Goal: Task Accomplishment & Management: Complete application form

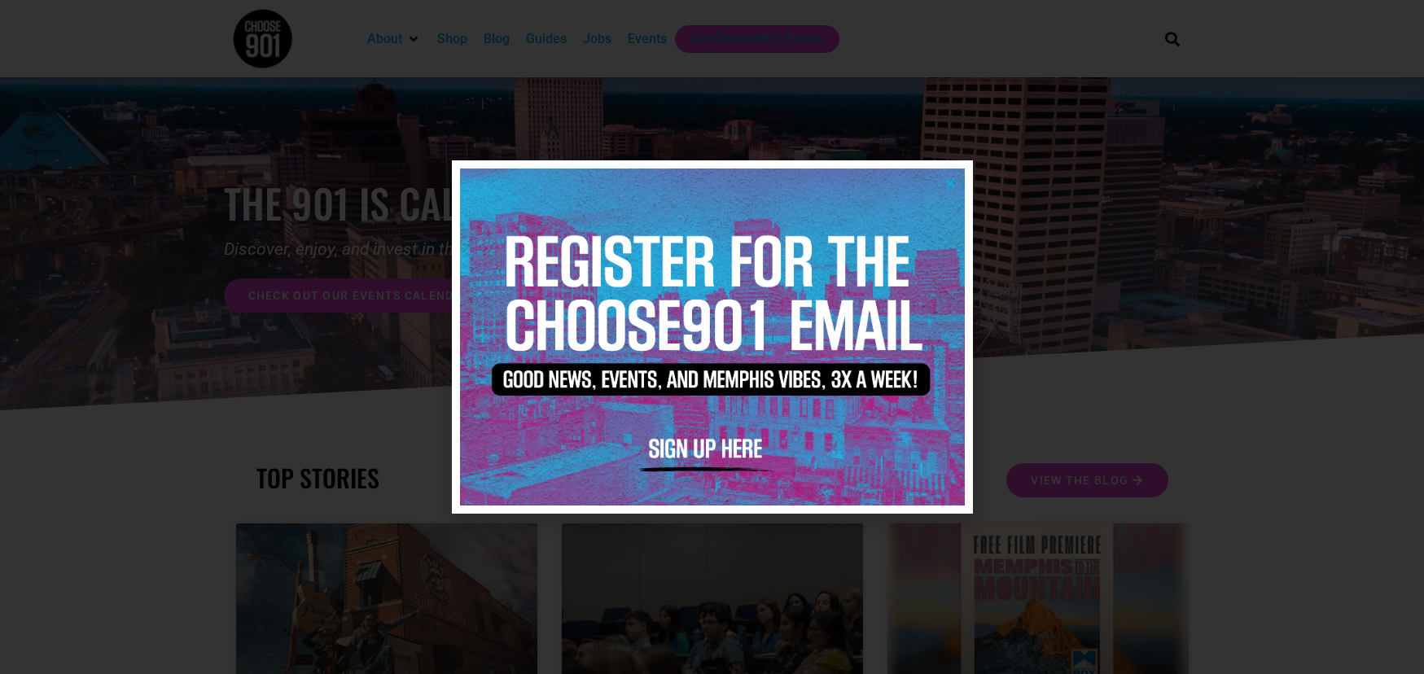
click at [958, 178] on img at bounding box center [712, 337] width 505 height 336
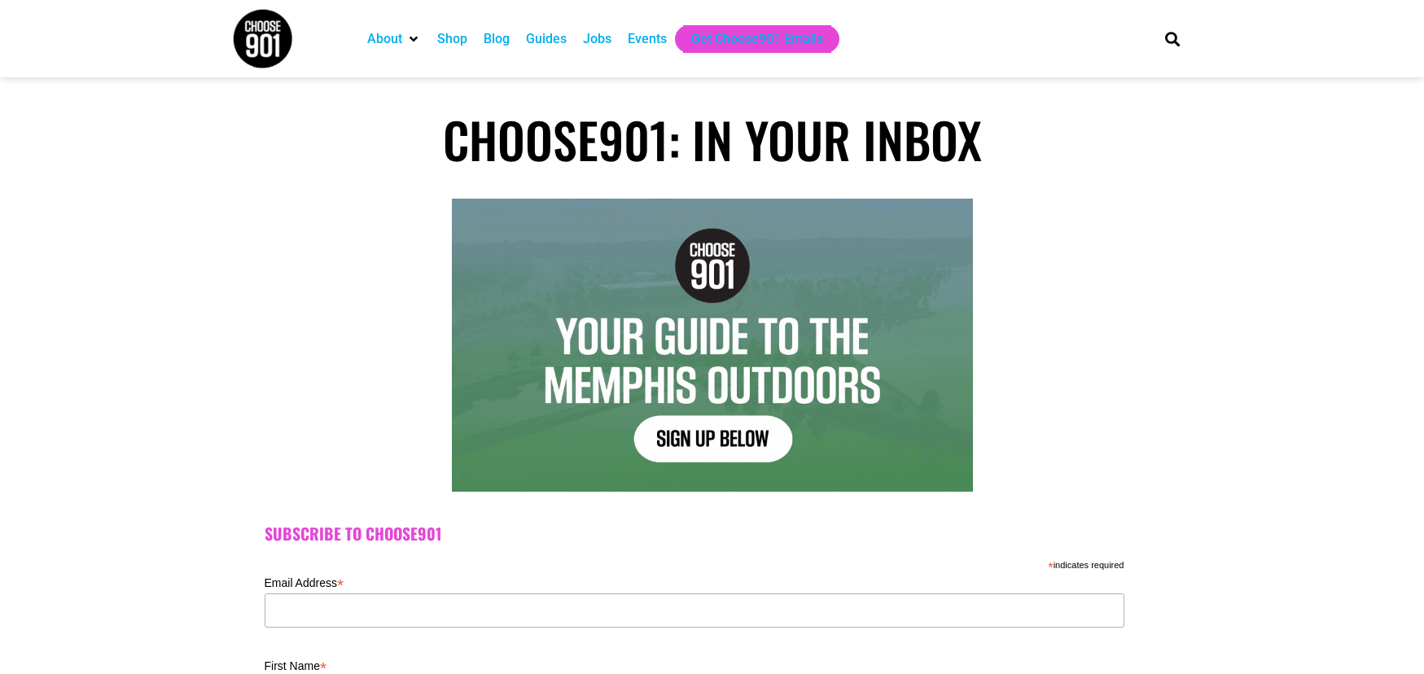
click at [601, 40] on div "Jobs" at bounding box center [597, 39] width 28 height 20
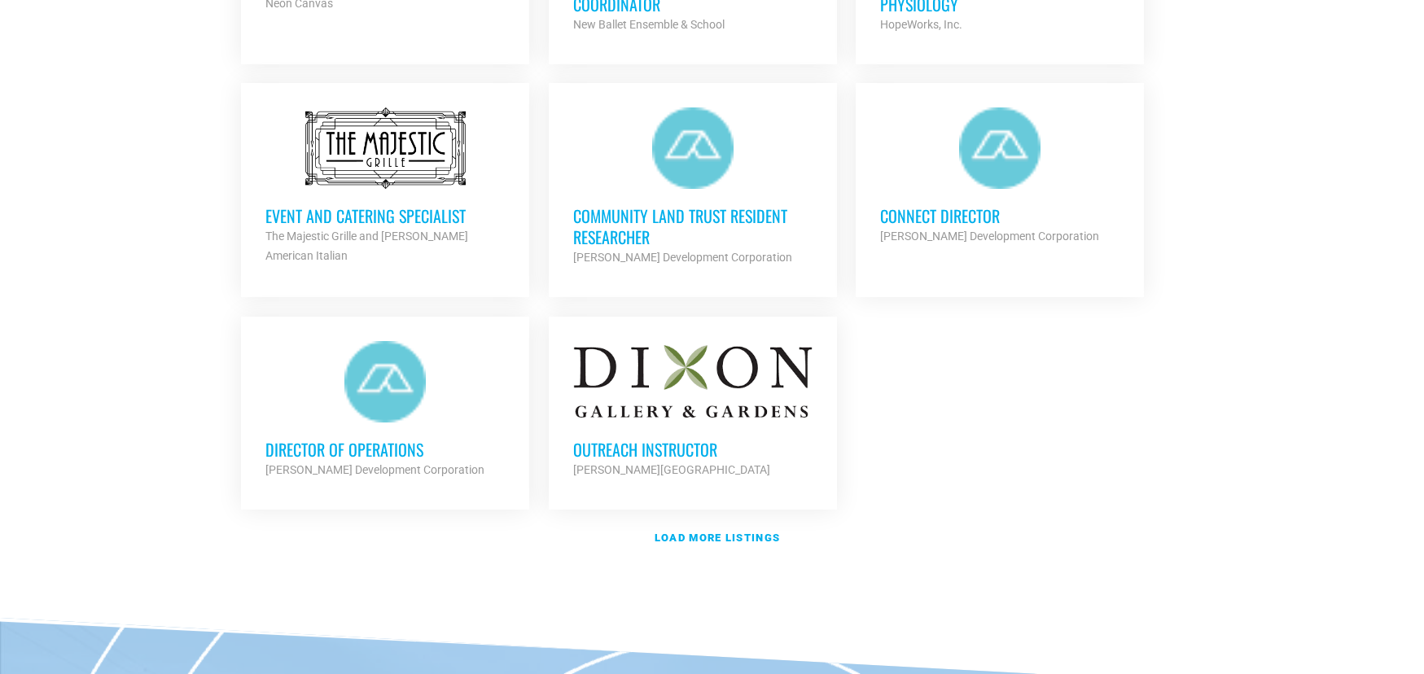
scroll to position [1880, 0]
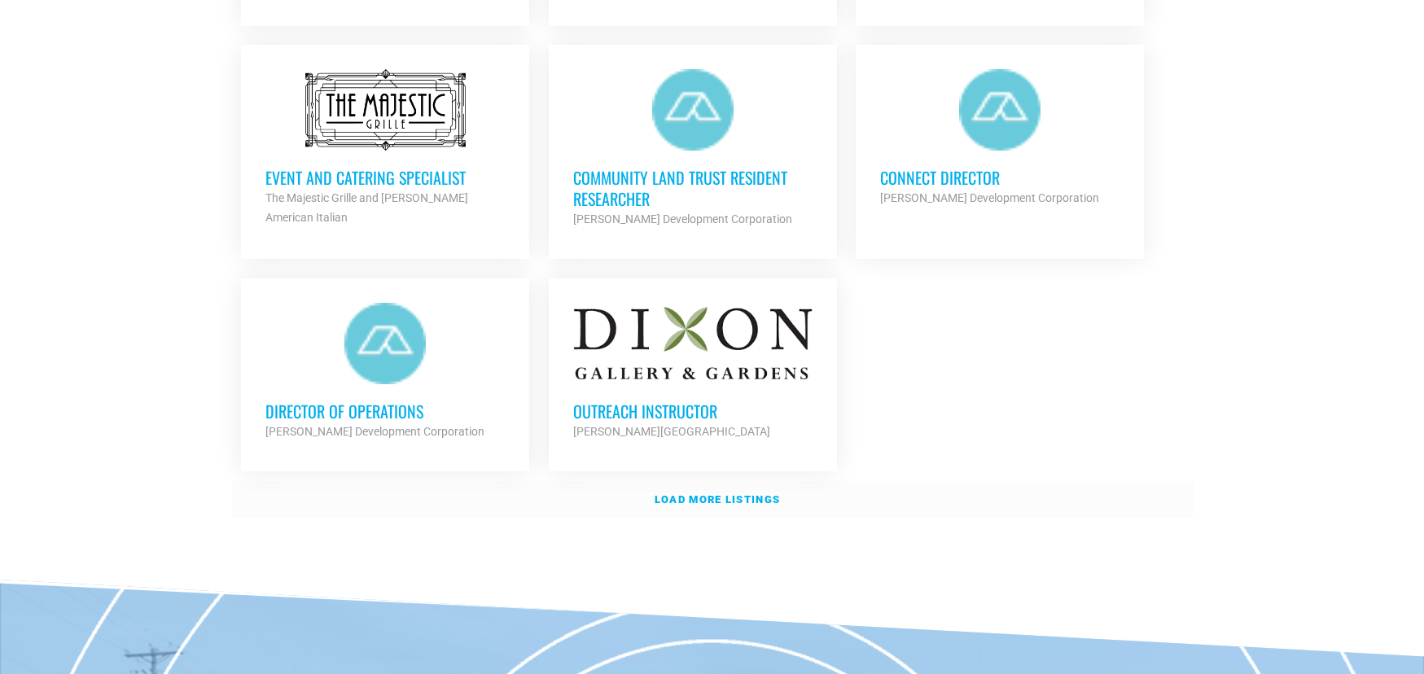
click at [739, 493] on strong "Load more listings" at bounding box center [717, 499] width 125 height 12
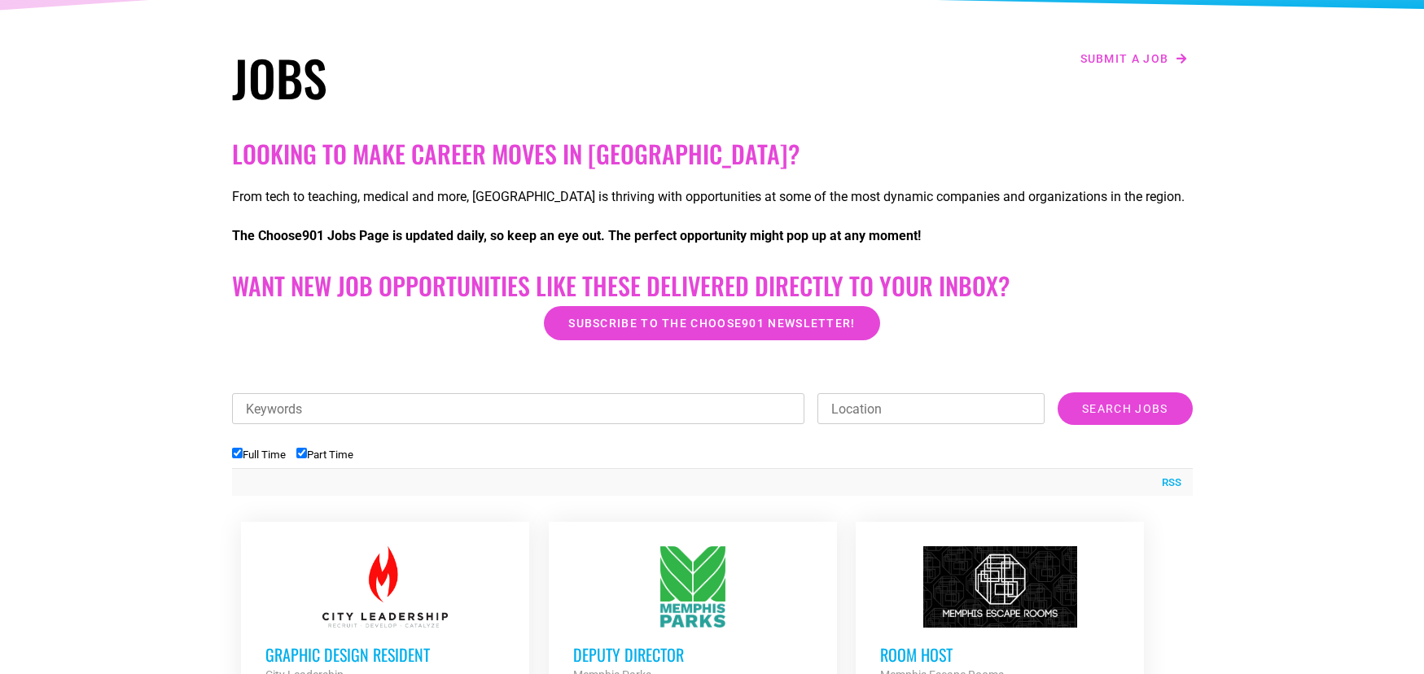
scroll to position [356, 0]
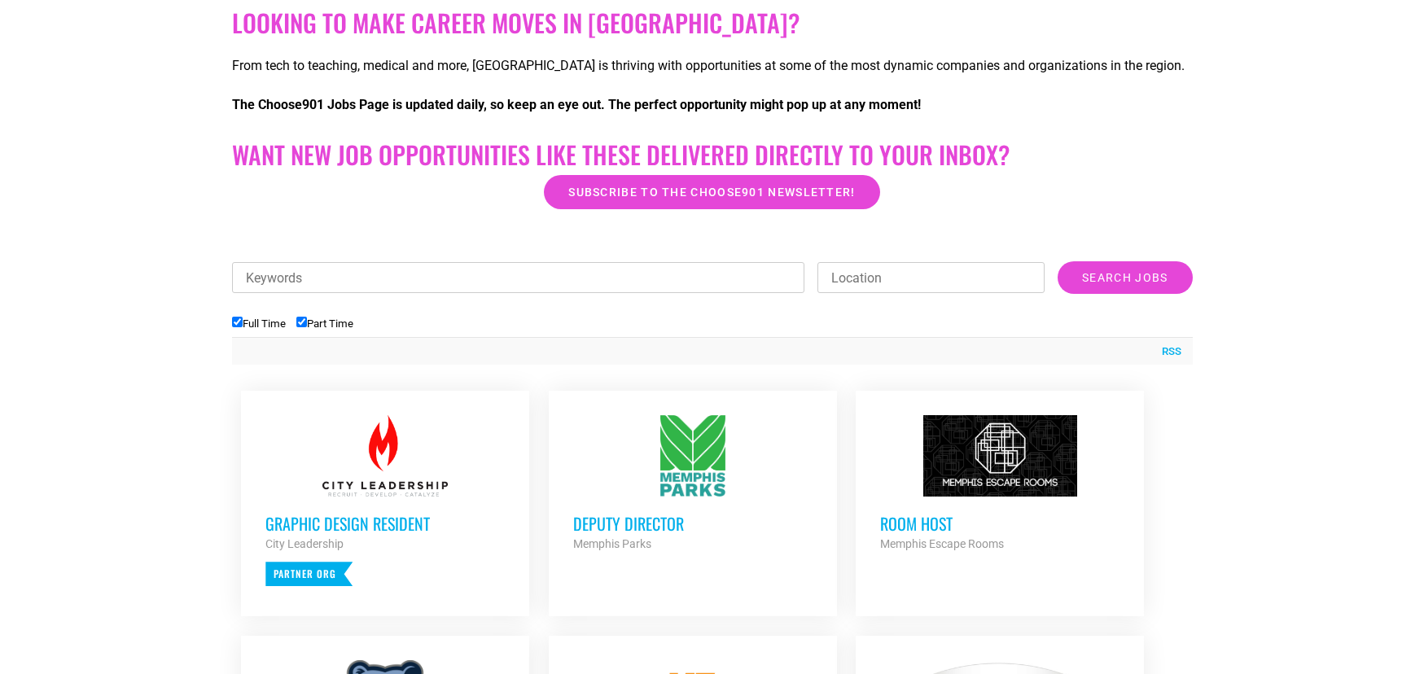
click at [711, 283] on input "Keywords" at bounding box center [518, 277] width 573 height 31
click at [1058, 261] on input "Search Jobs" at bounding box center [1125, 277] width 134 height 33
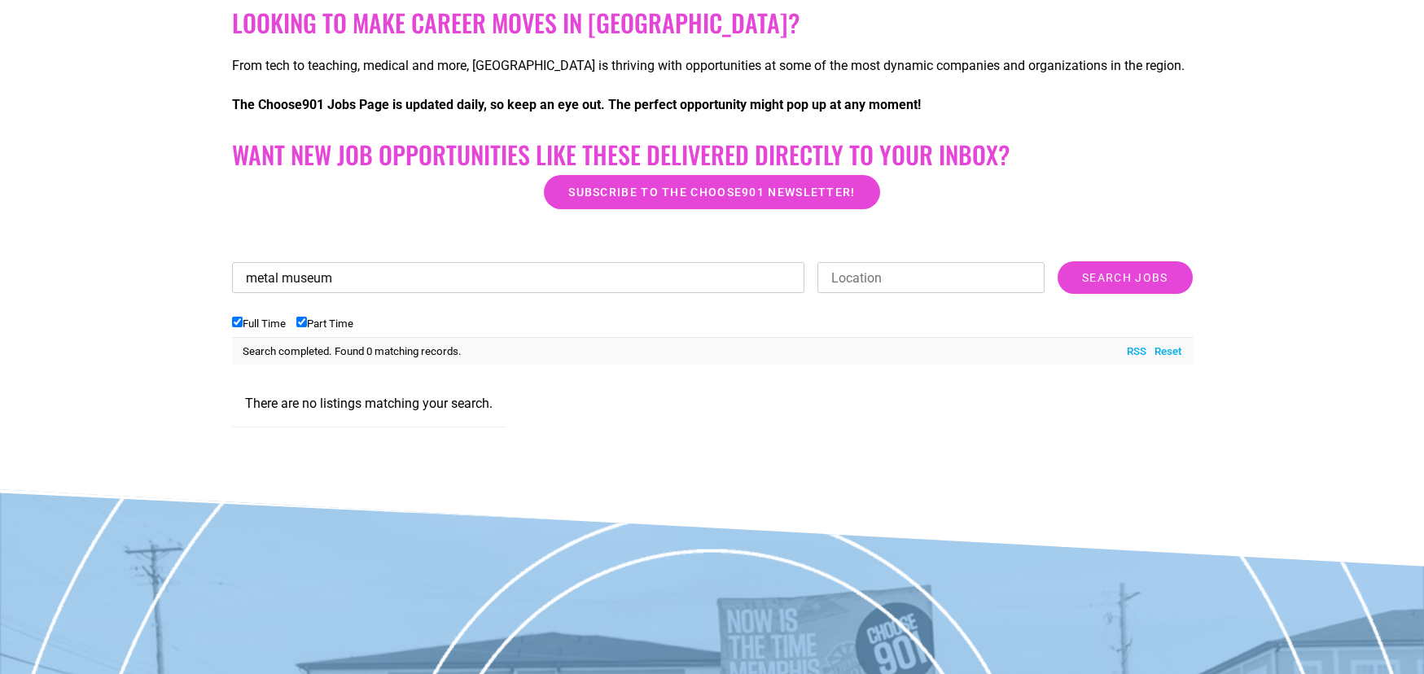
type input "metal museum"
click at [1058, 261] on input "Search Jobs" at bounding box center [1125, 277] width 134 height 33
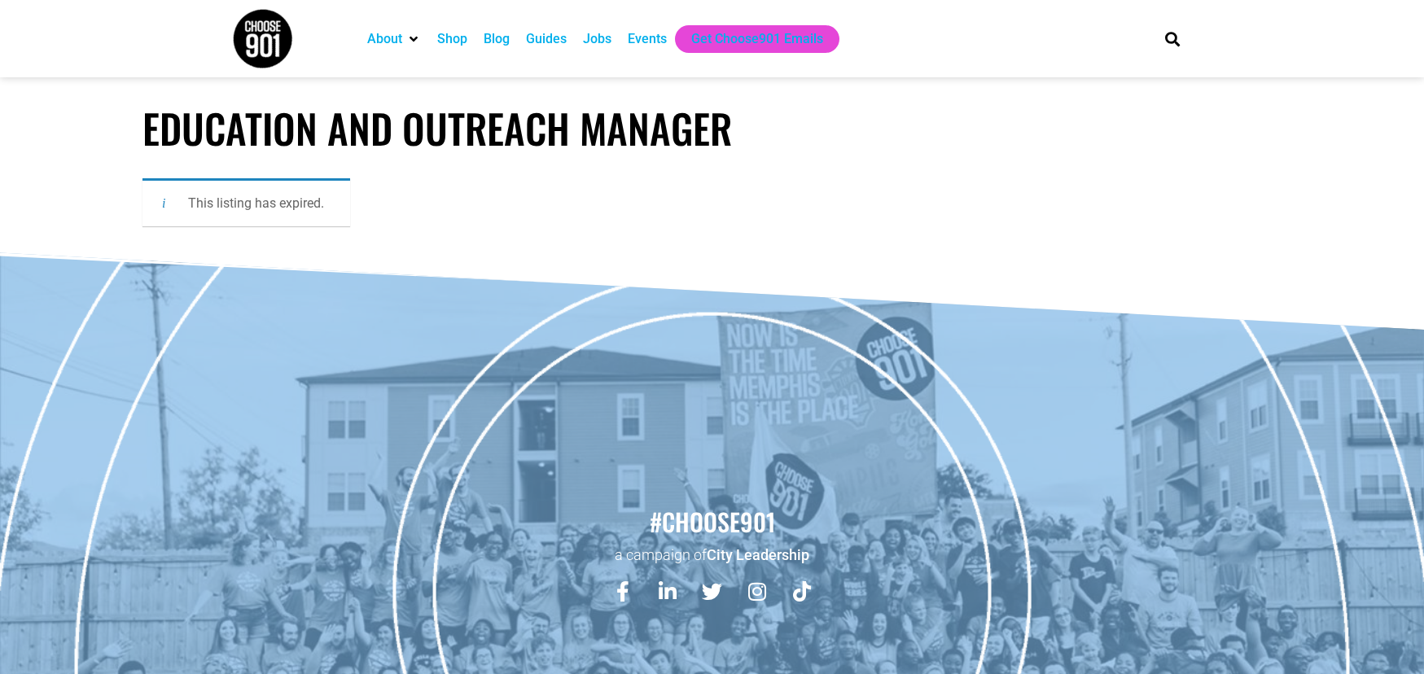
scroll to position [92, 0]
